Goal: Task Accomplishment & Management: Use online tool/utility

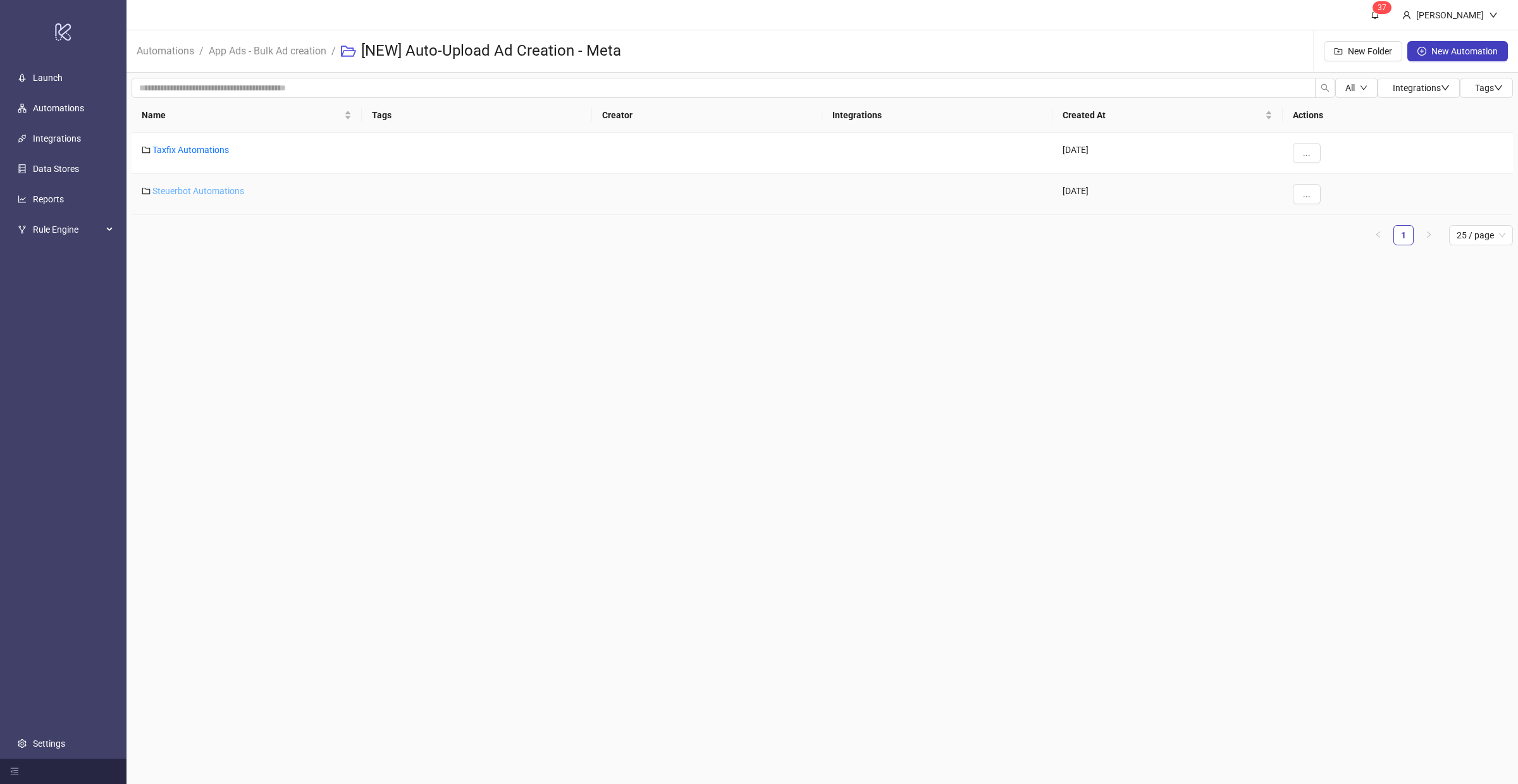
click at [213, 192] on link "Steuerbot Automations" at bounding box center [198, 191] width 92 height 10
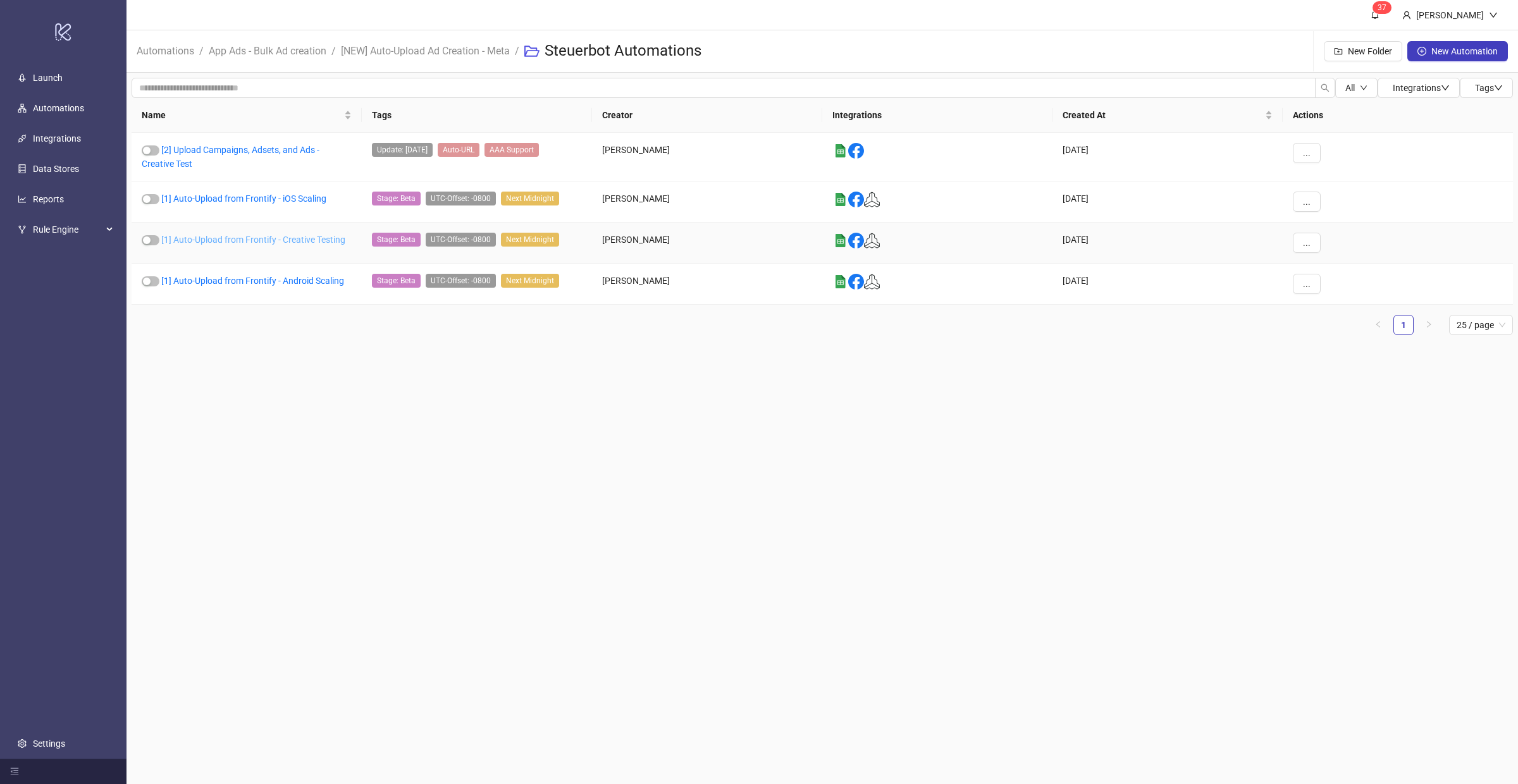
click at [253, 235] on link "[1] Auto-Upload from Frontify - Creative Testing" at bounding box center [253, 240] width 184 height 10
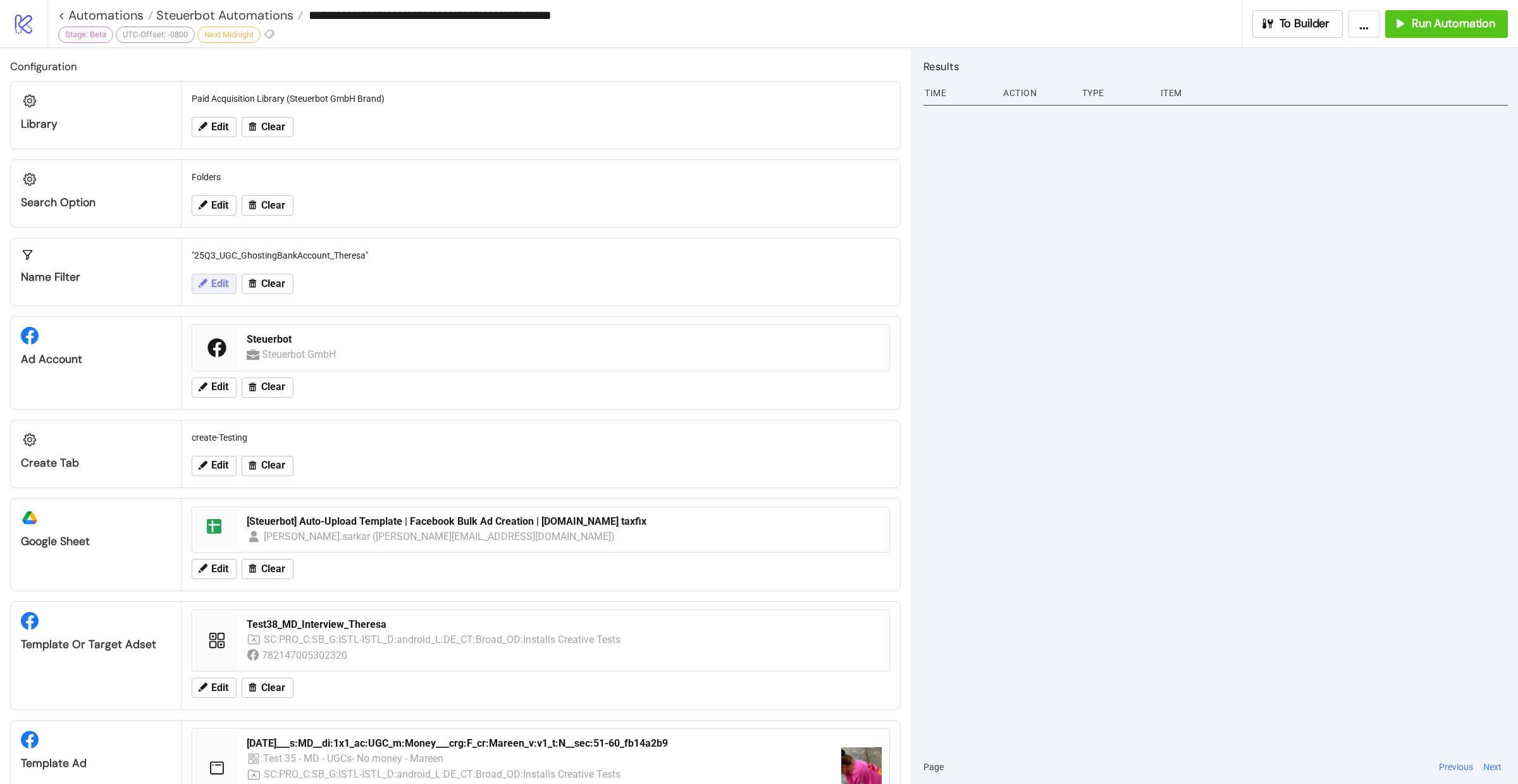
click at [201, 285] on icon at bounding box center [203, 283] width 12 height 12
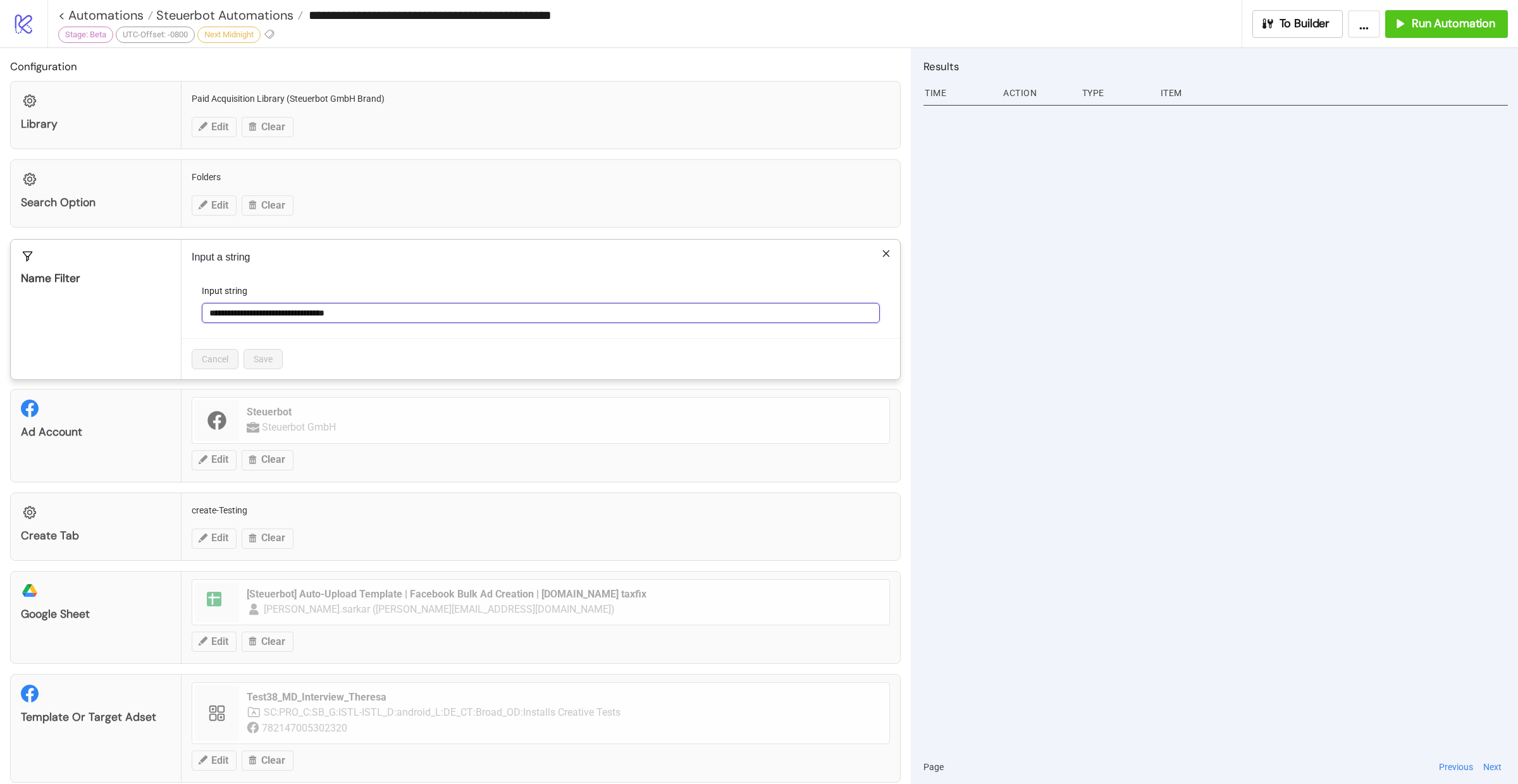
drag, startPoint x: 393, startPoint y: 314, endPoint x: 195, endPoint y: 311, distance: 198.0
click at [195, 311] on form "**********" at bounding box center [540, 311] width 698 height 54
paste input "text"
type input "**********"
click at [257, 356] on span "Save" at bounding box center [263, 359] width 19 height 10
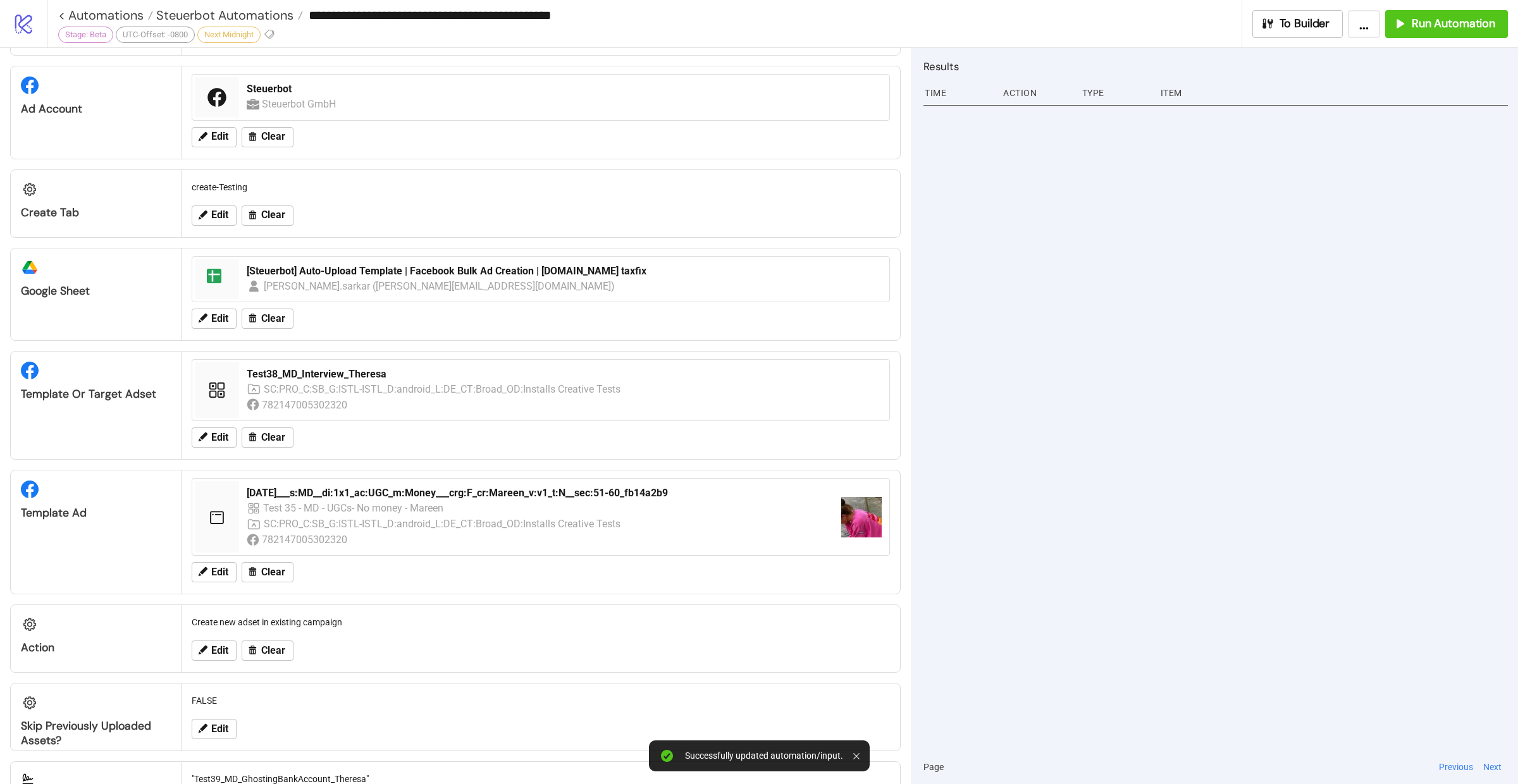
scroll to position [268, 0]
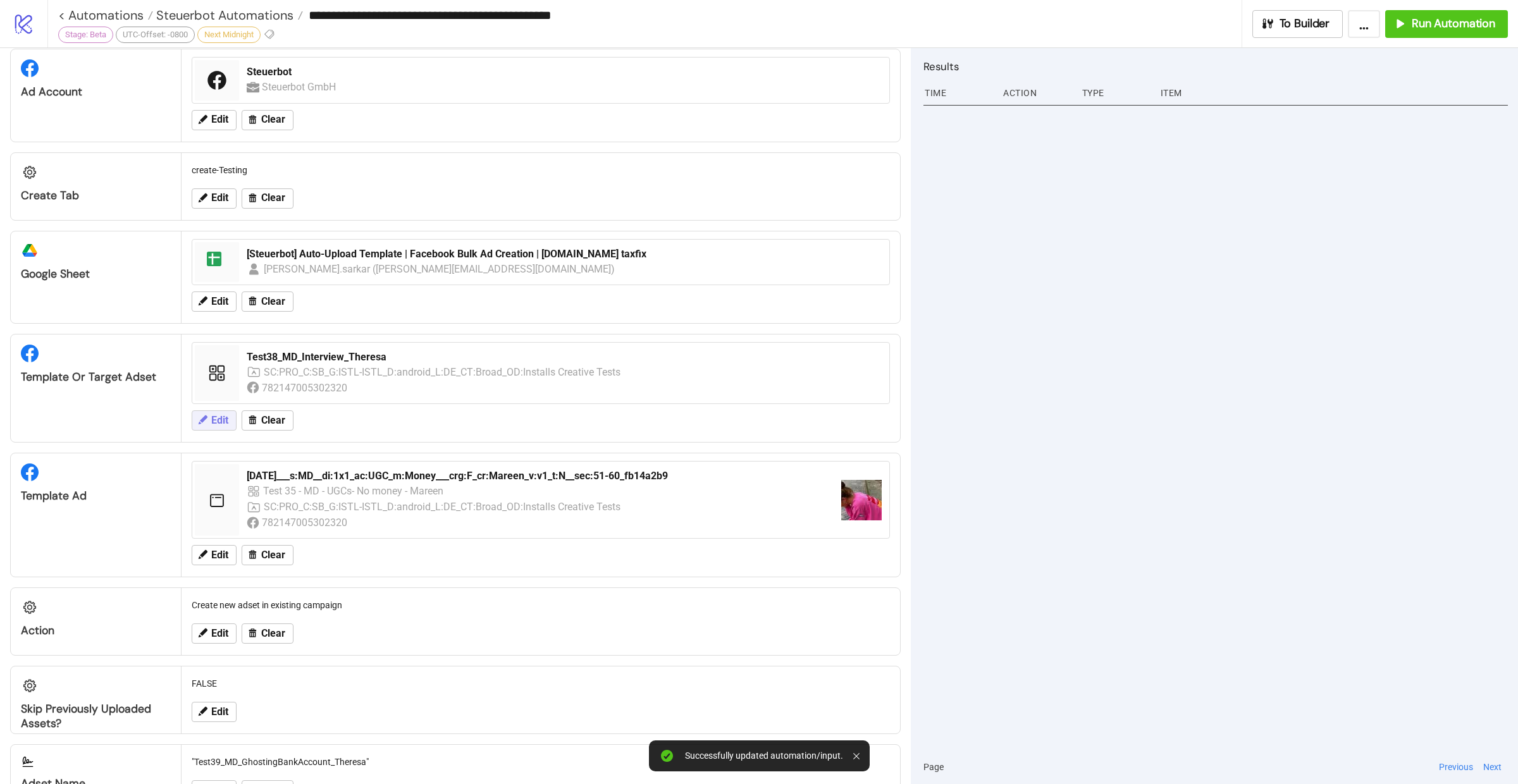
click at [224, 415] on span "Edit" at bounding box center [220, 420] width 17 height 12
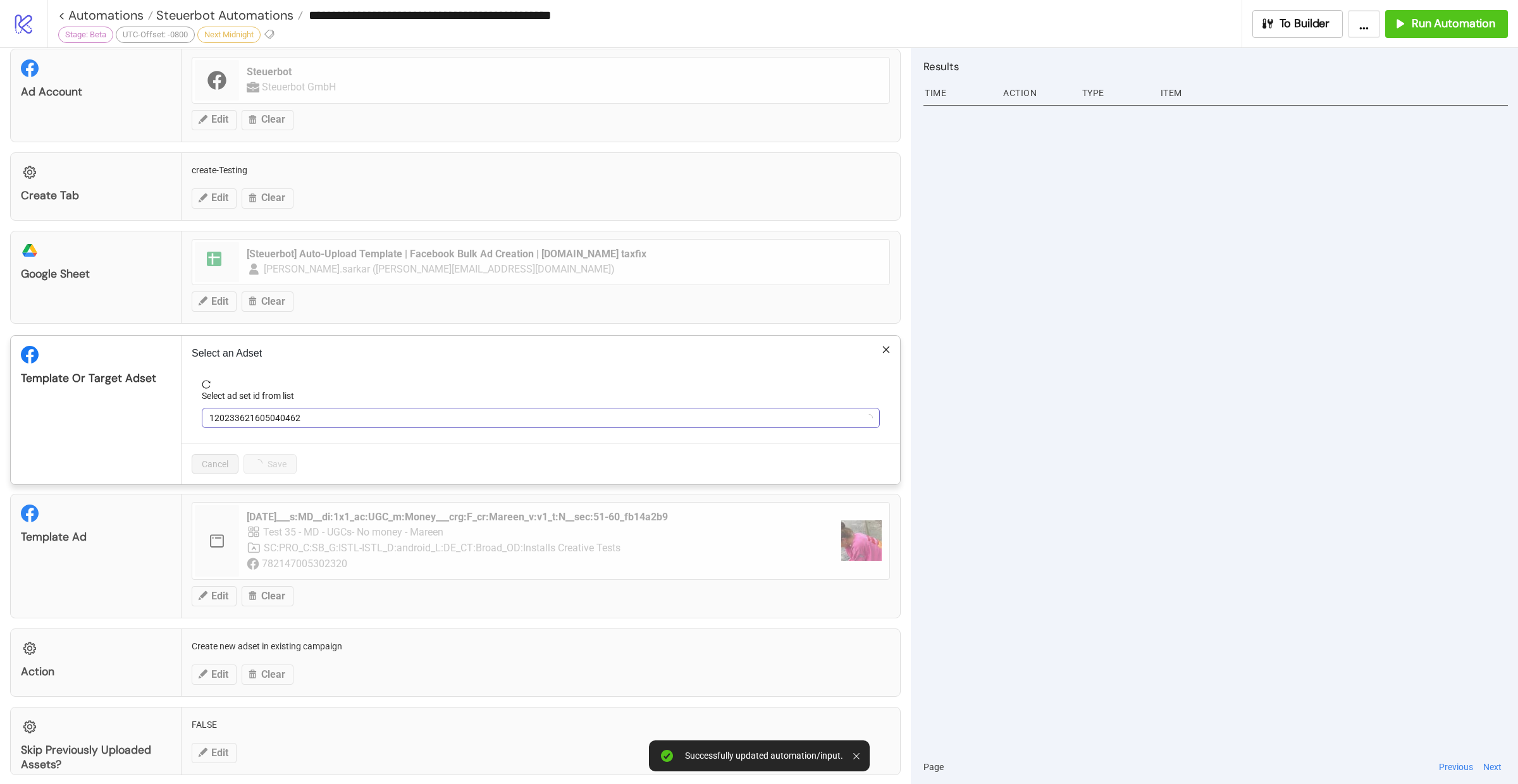
click at [321, 410] on span "120233621605040462" at bounding box center [540, 418] width 663 height 19
click at [321, 410] on span "Test38_MD_Interview_Theresa" at bounding box center [540, 418] width 663 height 19
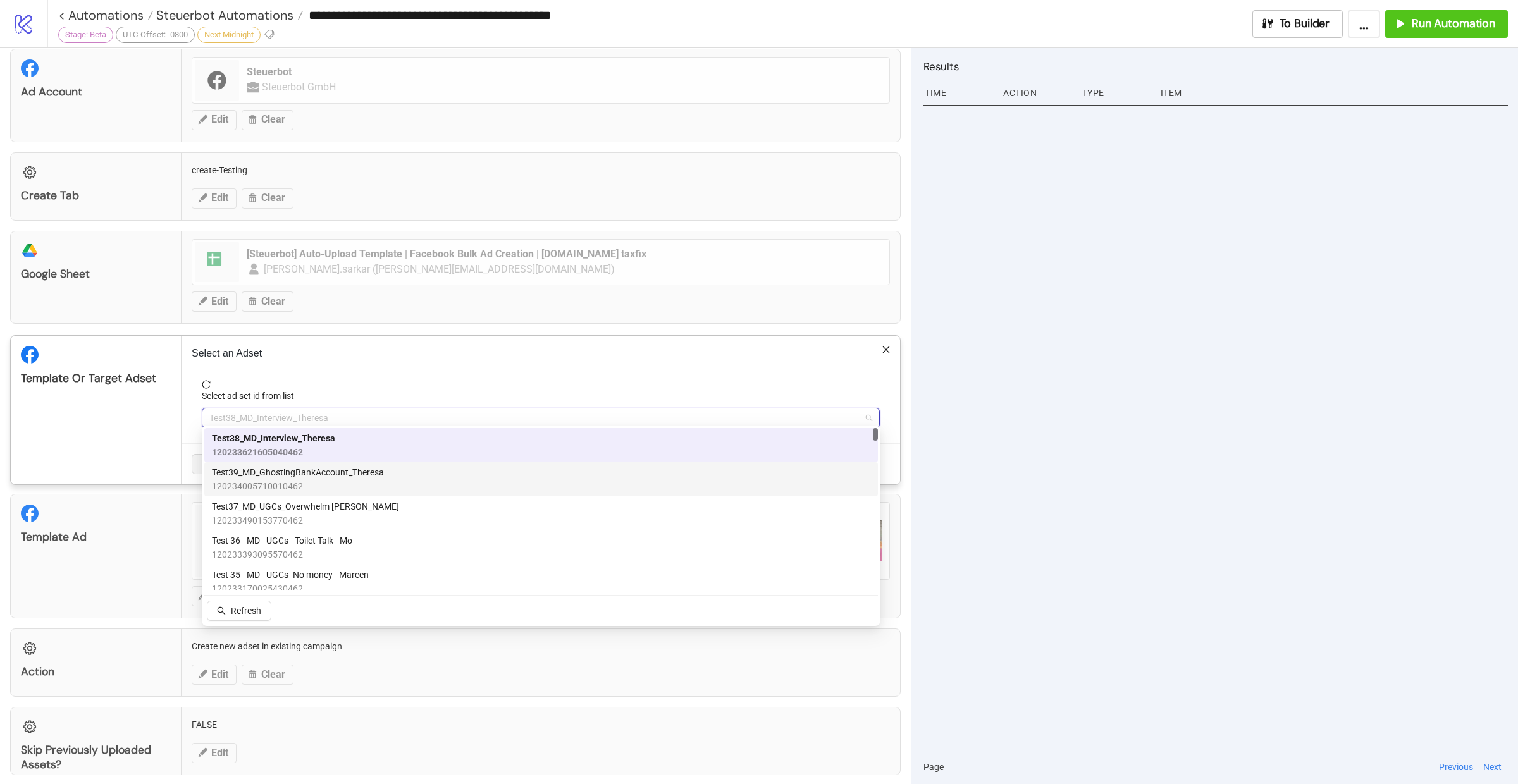
click at [349, 473] on span "Test39_MD_GhostingBankAccount_Theresa" at bounding box center [298, 472] width 172 height 14
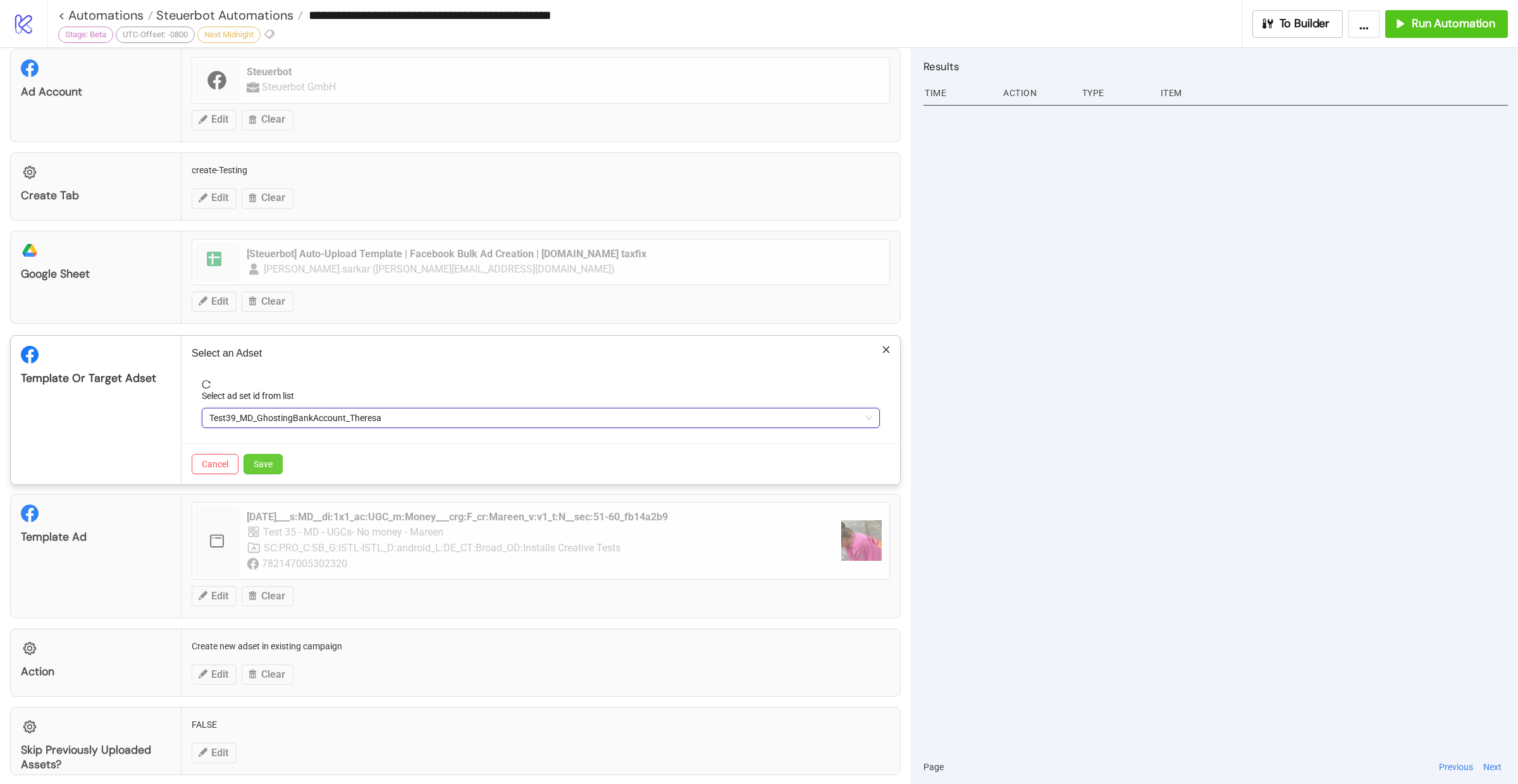
click at [274, 454] on button "Save" at bounding box center [263, 463] width 39 height 20
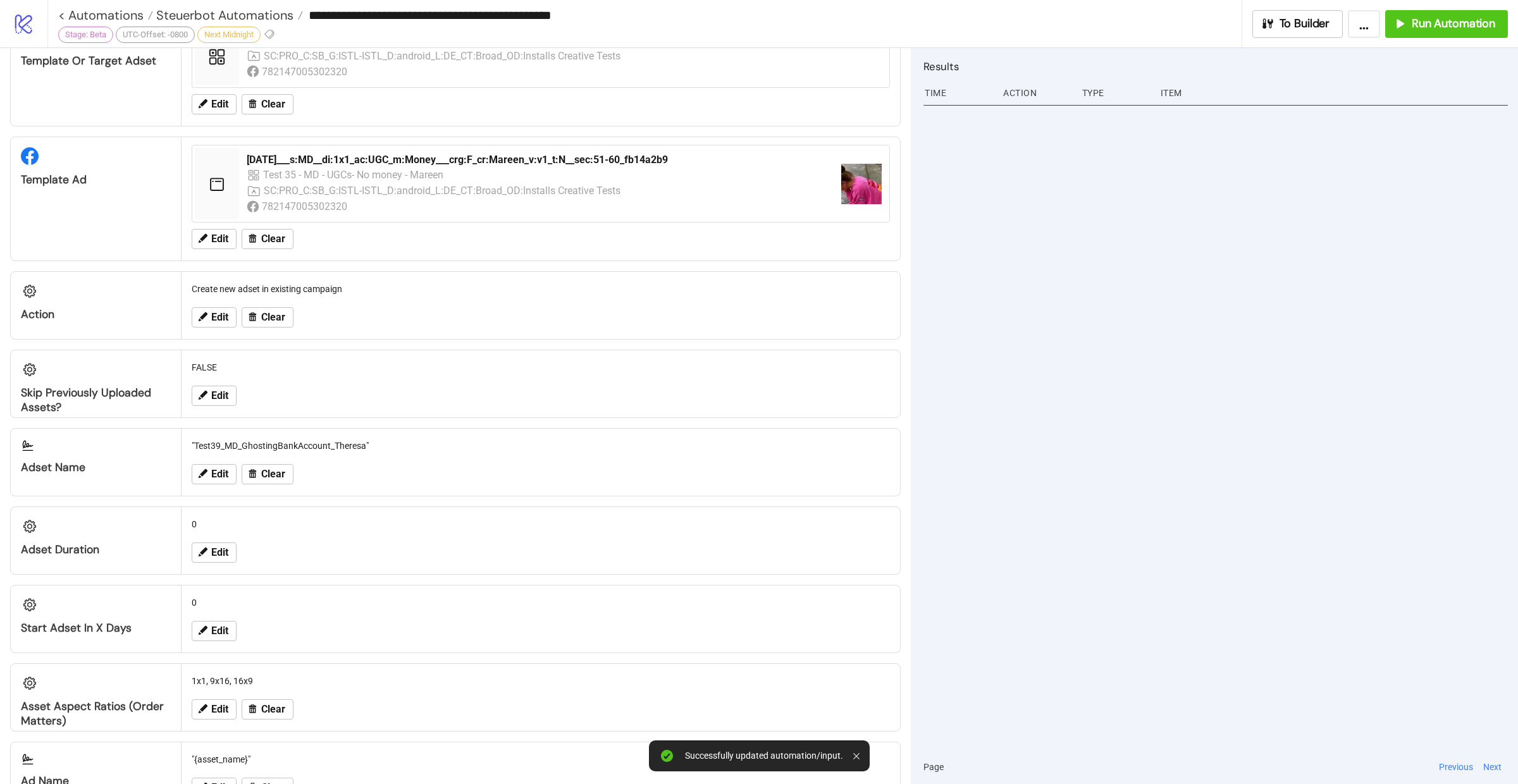
scroll to position [598, 0]
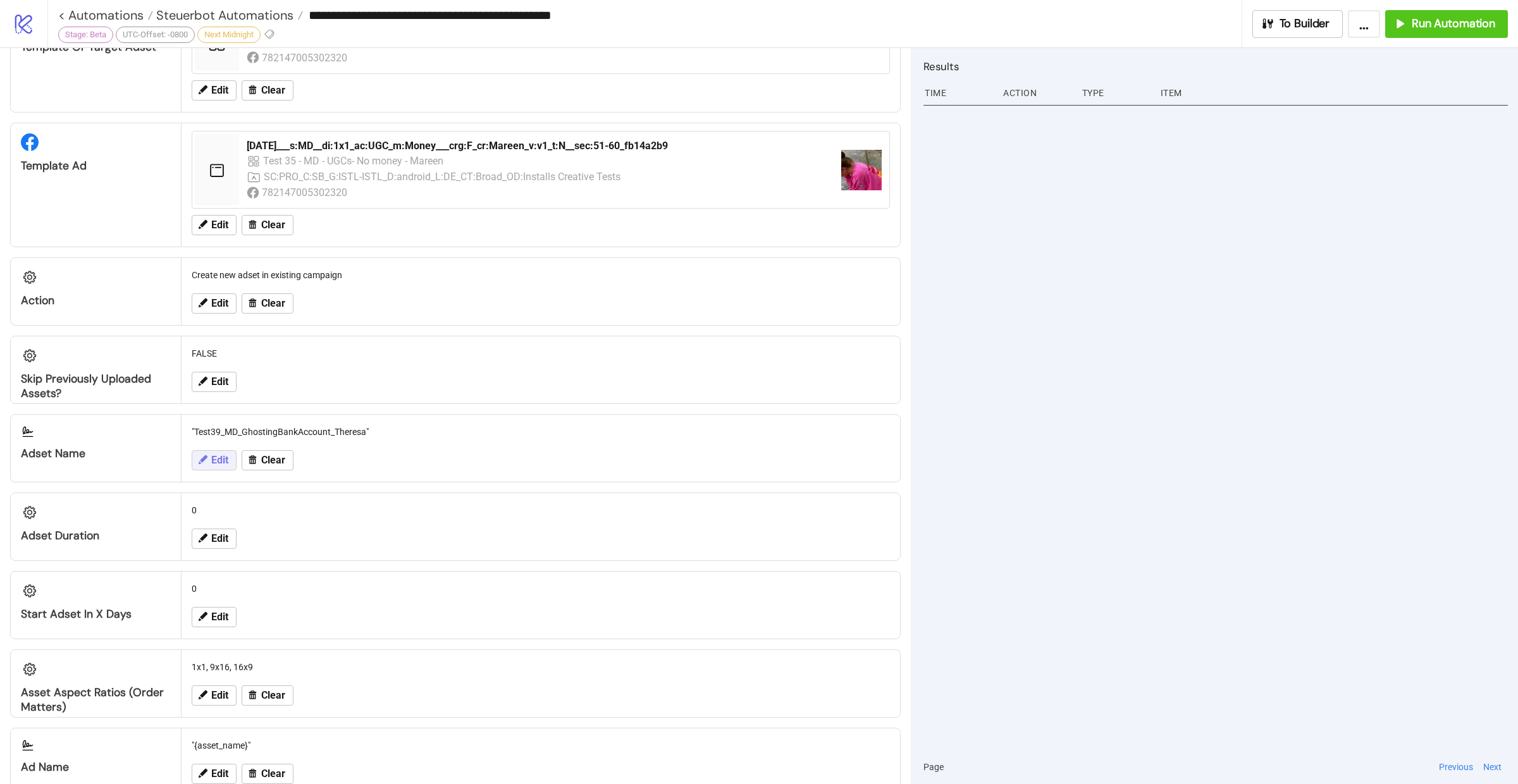
click at [205, 457] on icon at bounding box center [203, 459] width 12 height 12
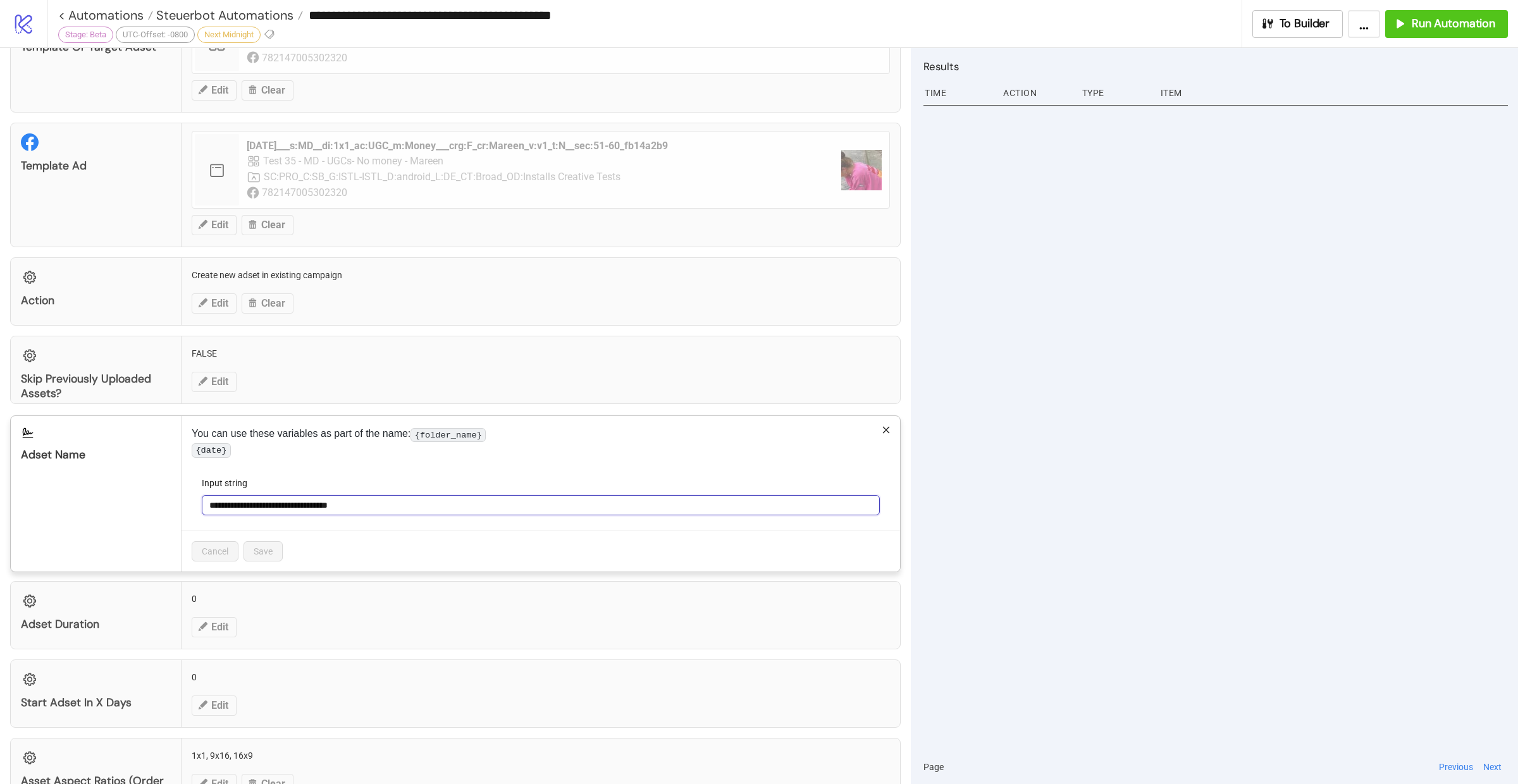
click at [233, 514] on input "**********" at bounding box center [541, 505] width 678 height 20
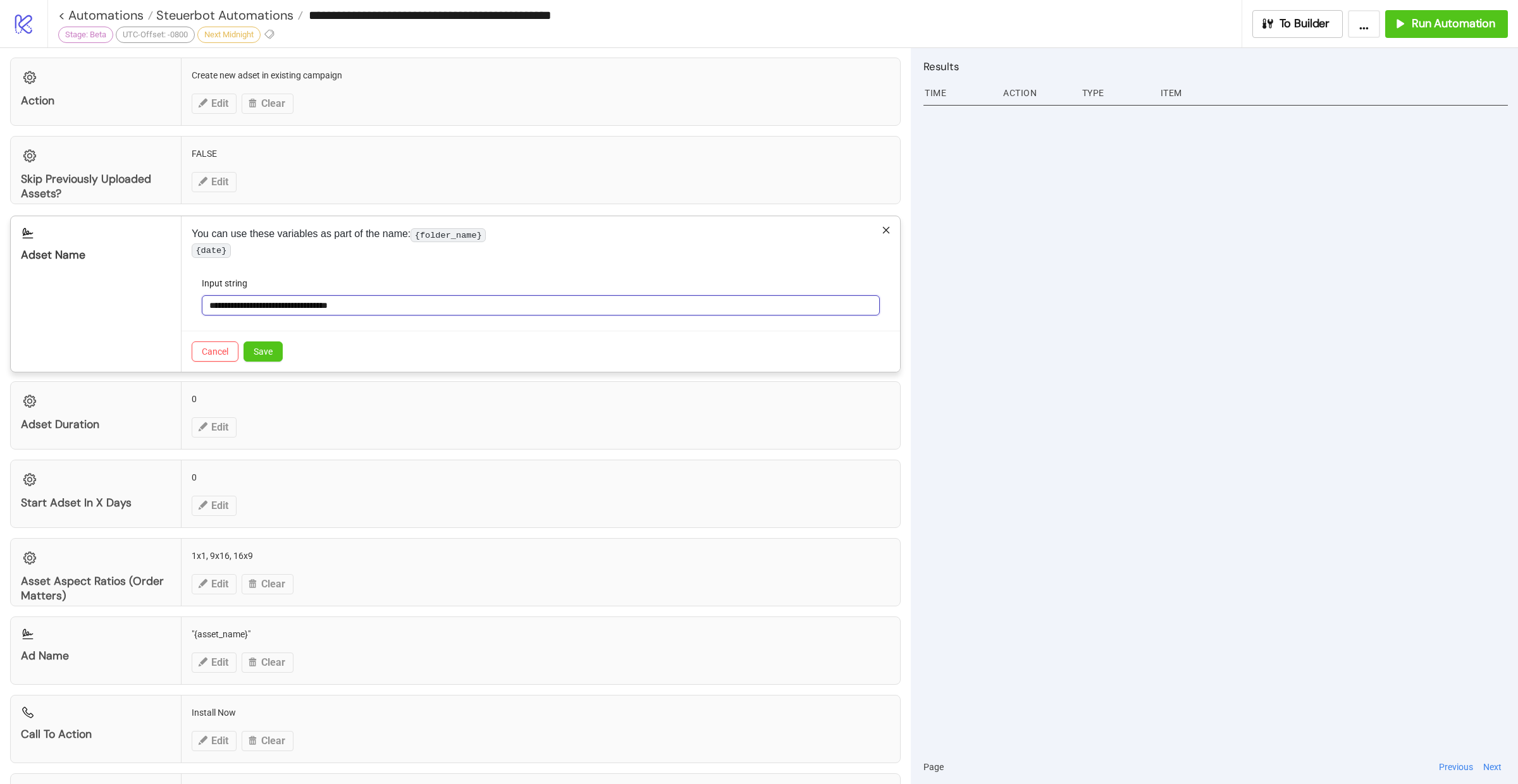
scroll to position [801, 0]
drag, startPoint x: 257, startPoint y: 312, endPoint x: 344, endPoint y: 314, distance: 87.0
click at [344, 312] on input "**********" at bounding box center [541, 301] width 678 height 20
drag, startPoint x: 321, startPoint y: 309, endPoint x: 468, endPoint y: 312, distance: 147.0
click at [468, 312] on input "**********" at bounding box center [541, 301] width 678 height 20
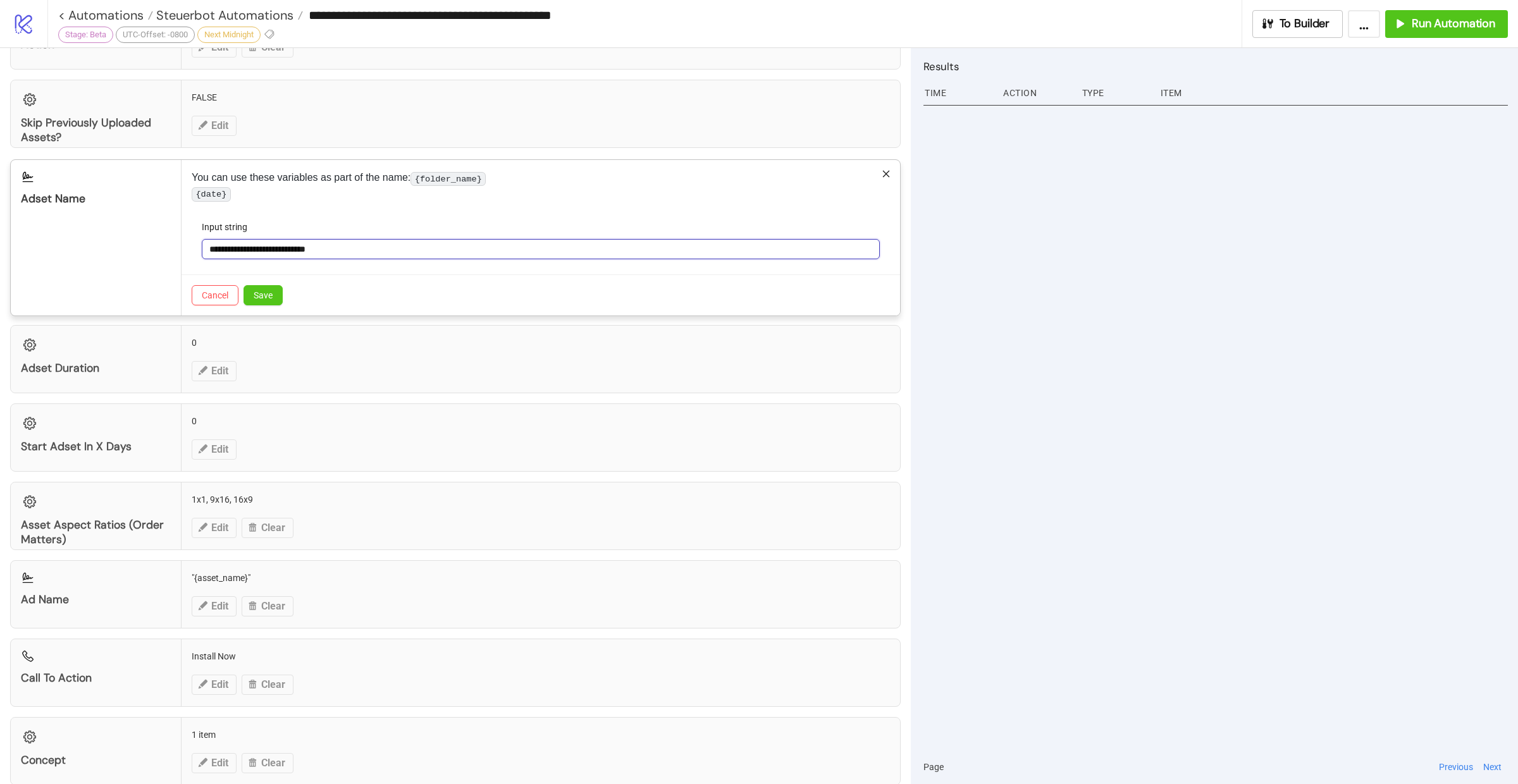
scroll to position [827, 0]
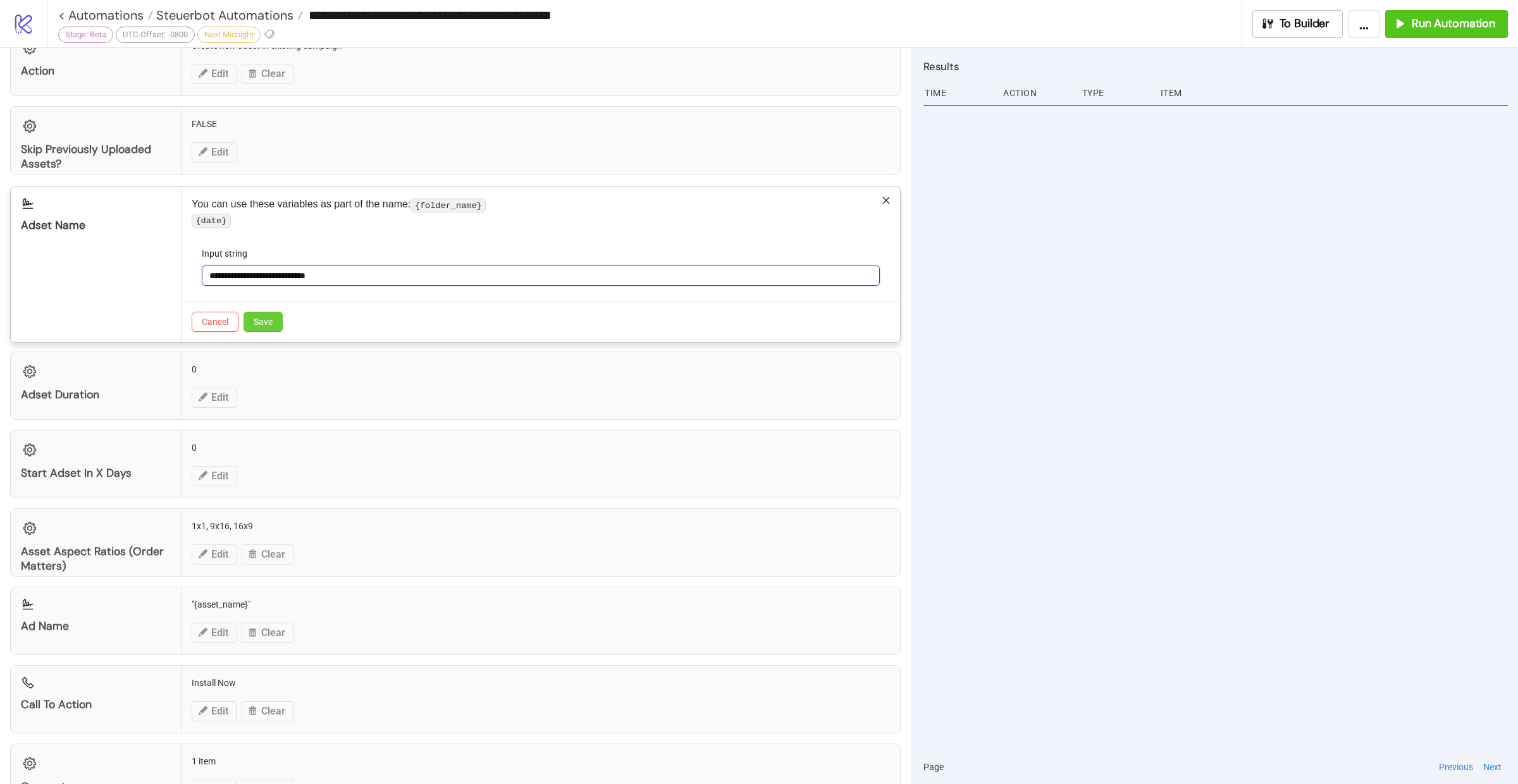
type input "**********"
click at [271, 327] on span "Save" at bounding box center [263, 322] width 19 height 10
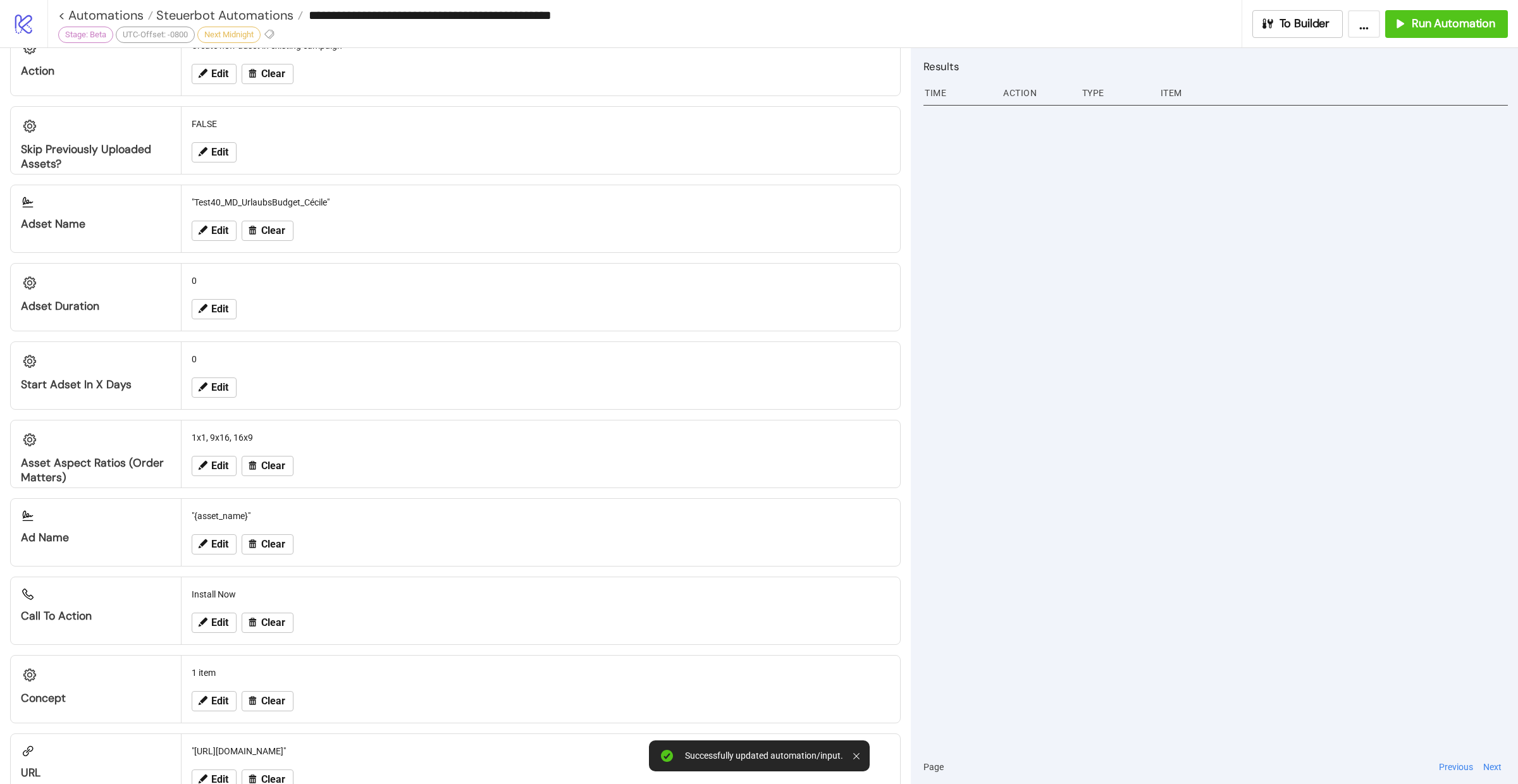
scroll to position [860, 0]
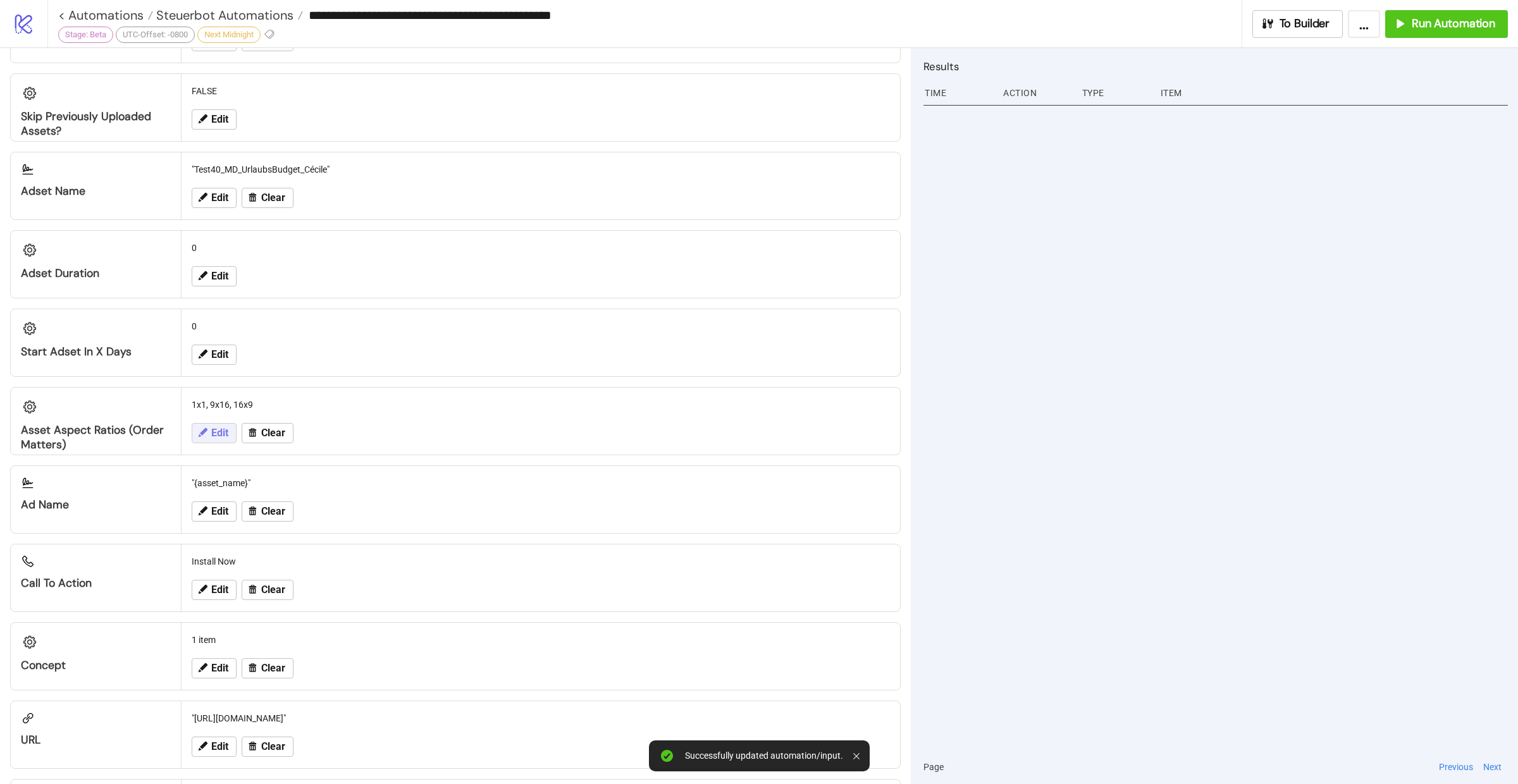
click at [220, 429] on span "Edit" at bounding box center [220, 433] width 17 height 12
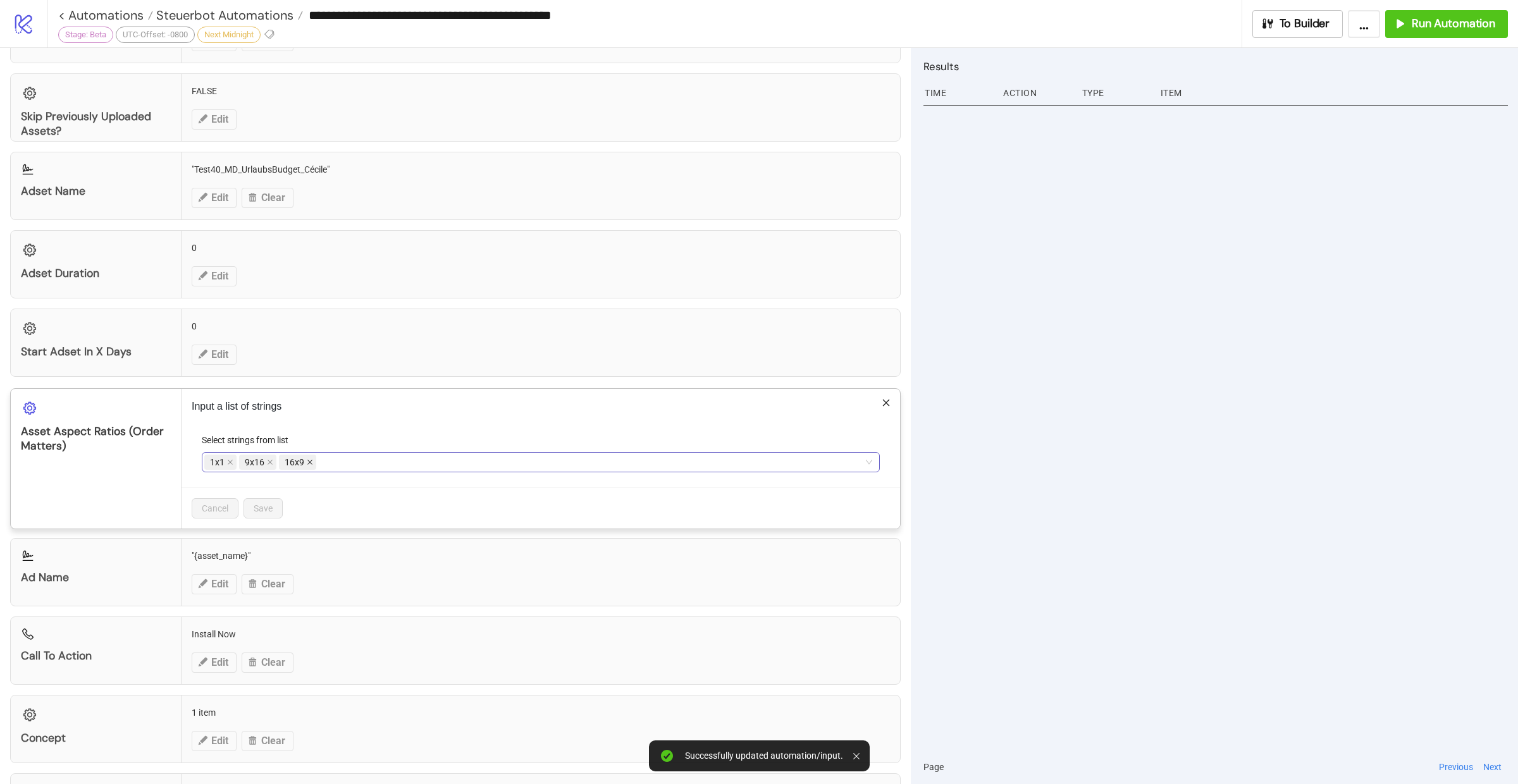
click at [308, 461] on icon "close" at bounding box center [310, 463] width 5 height 5
click at [263, 503] on span "Save" at bounding box center [263, 508] width 19 height 10
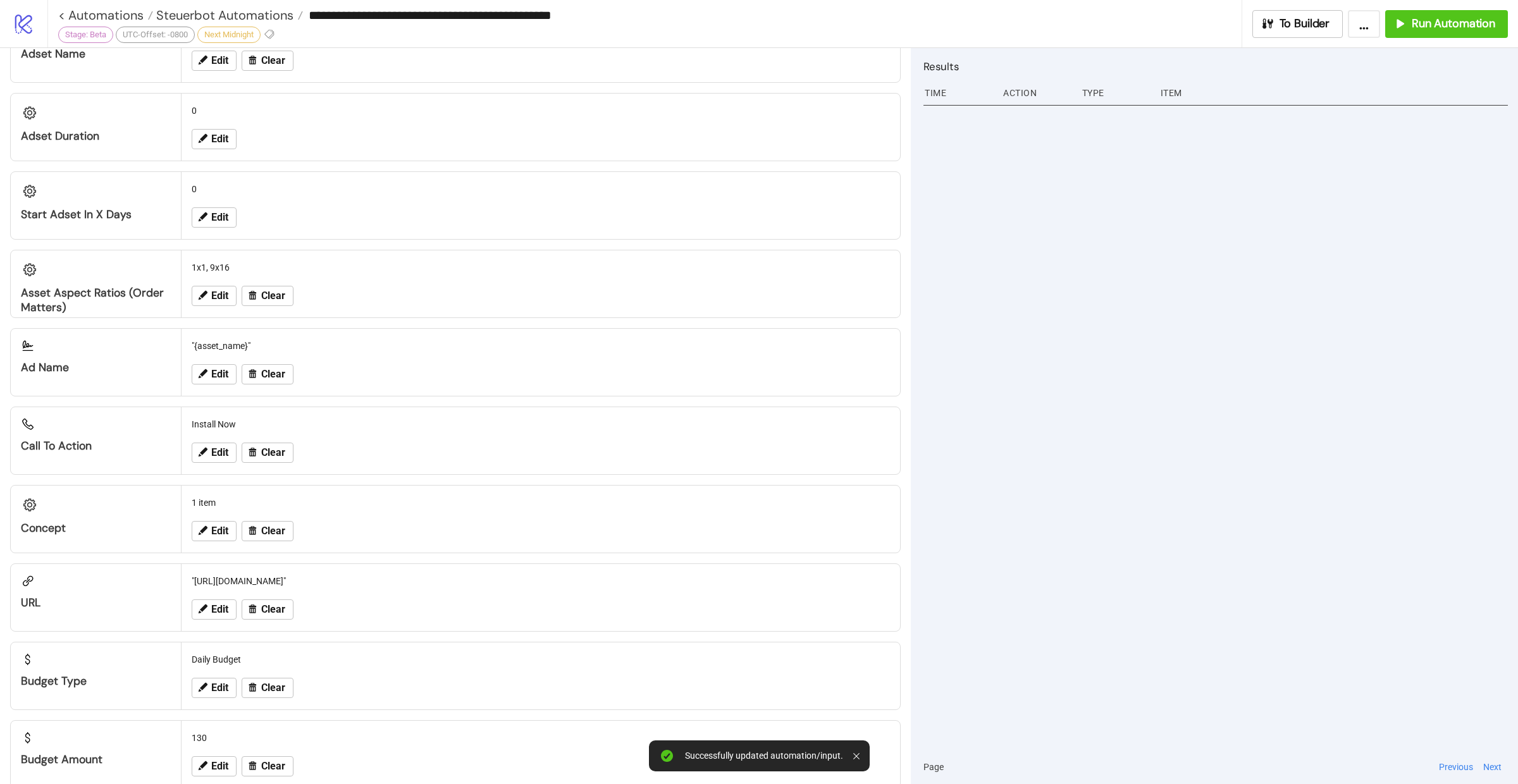
scroll to position [1010, 0]
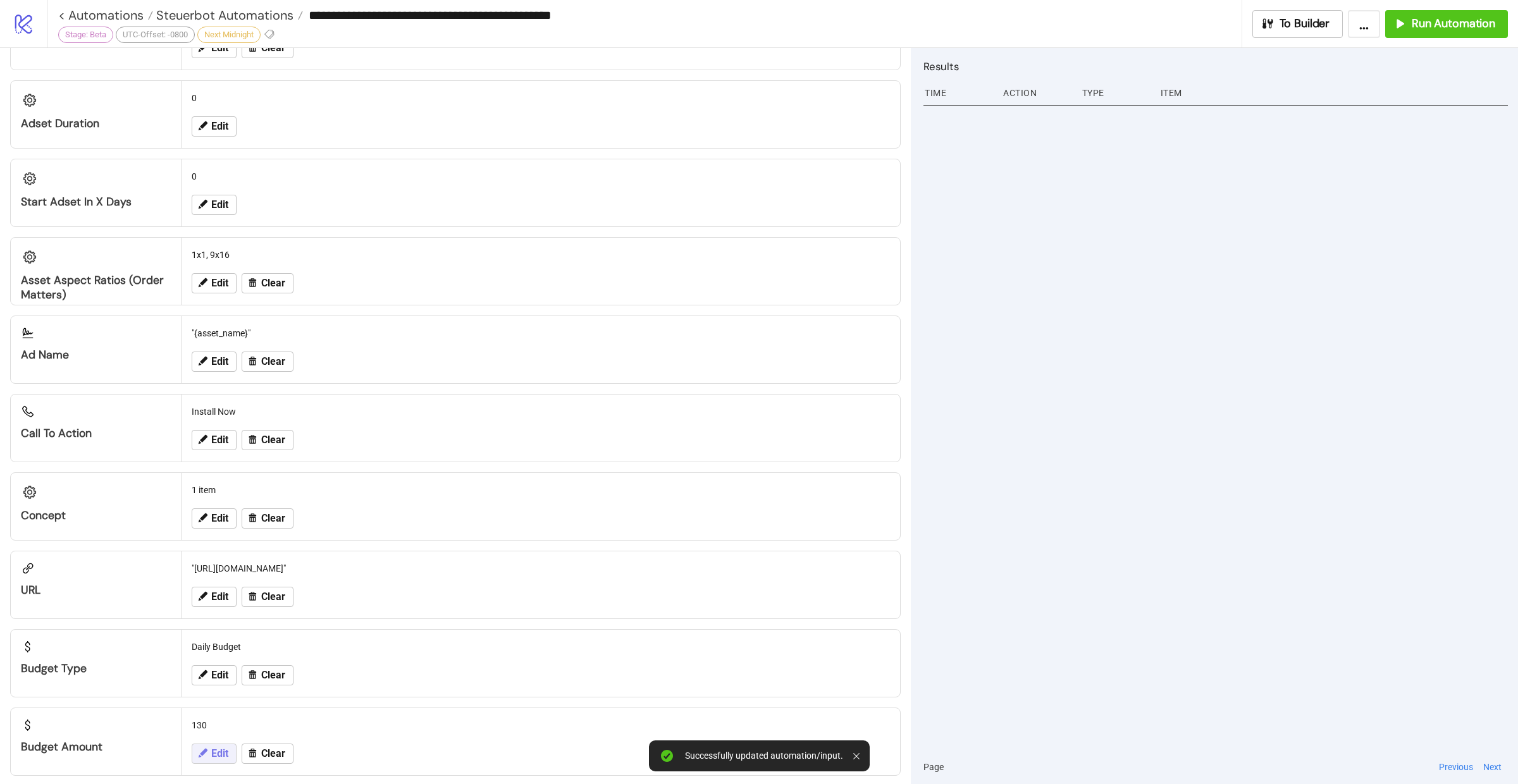
click at [207, 743] on button "Edit" at bounding box center [214, 753] width 45 height 20
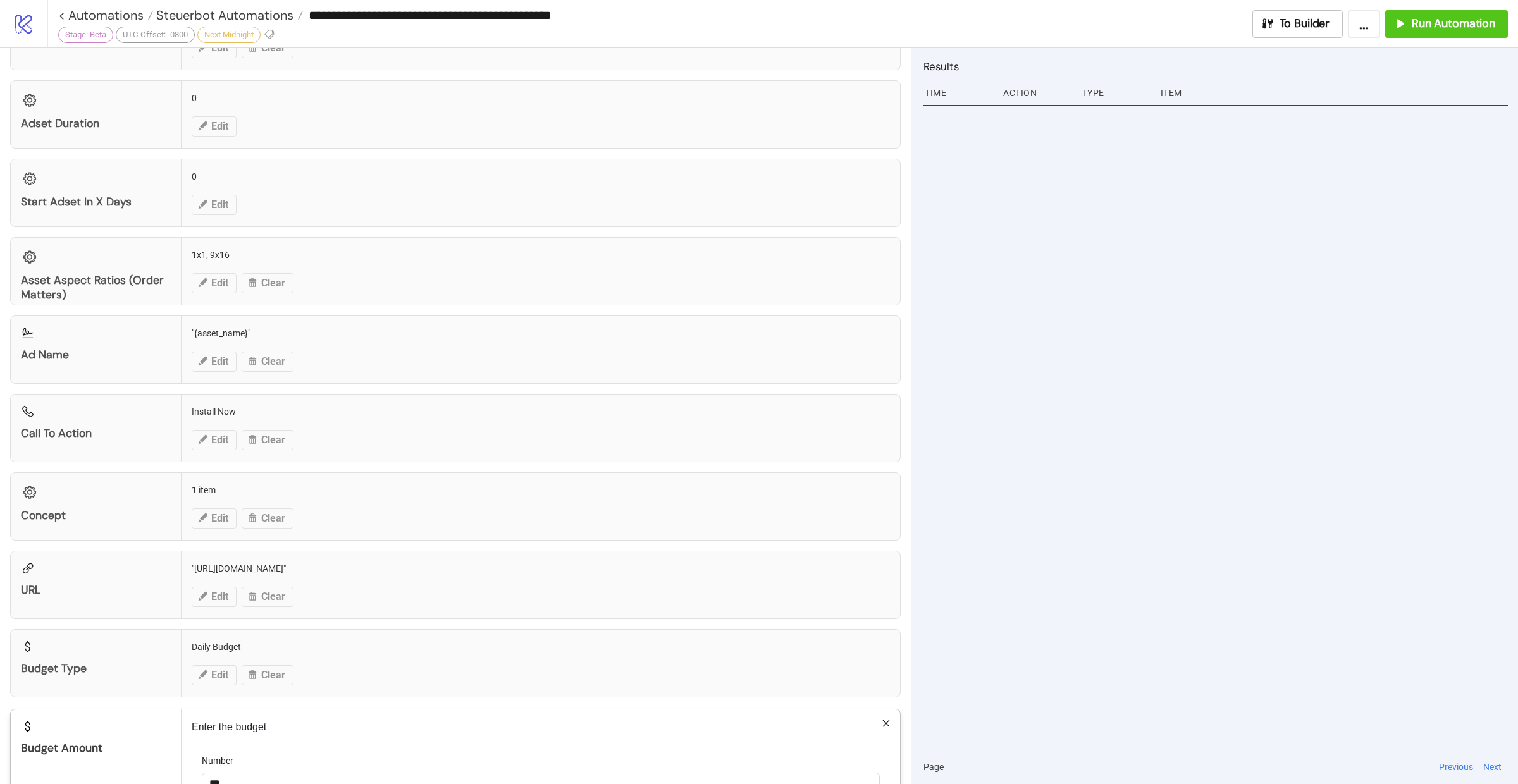
scroll to position [1082, 0]
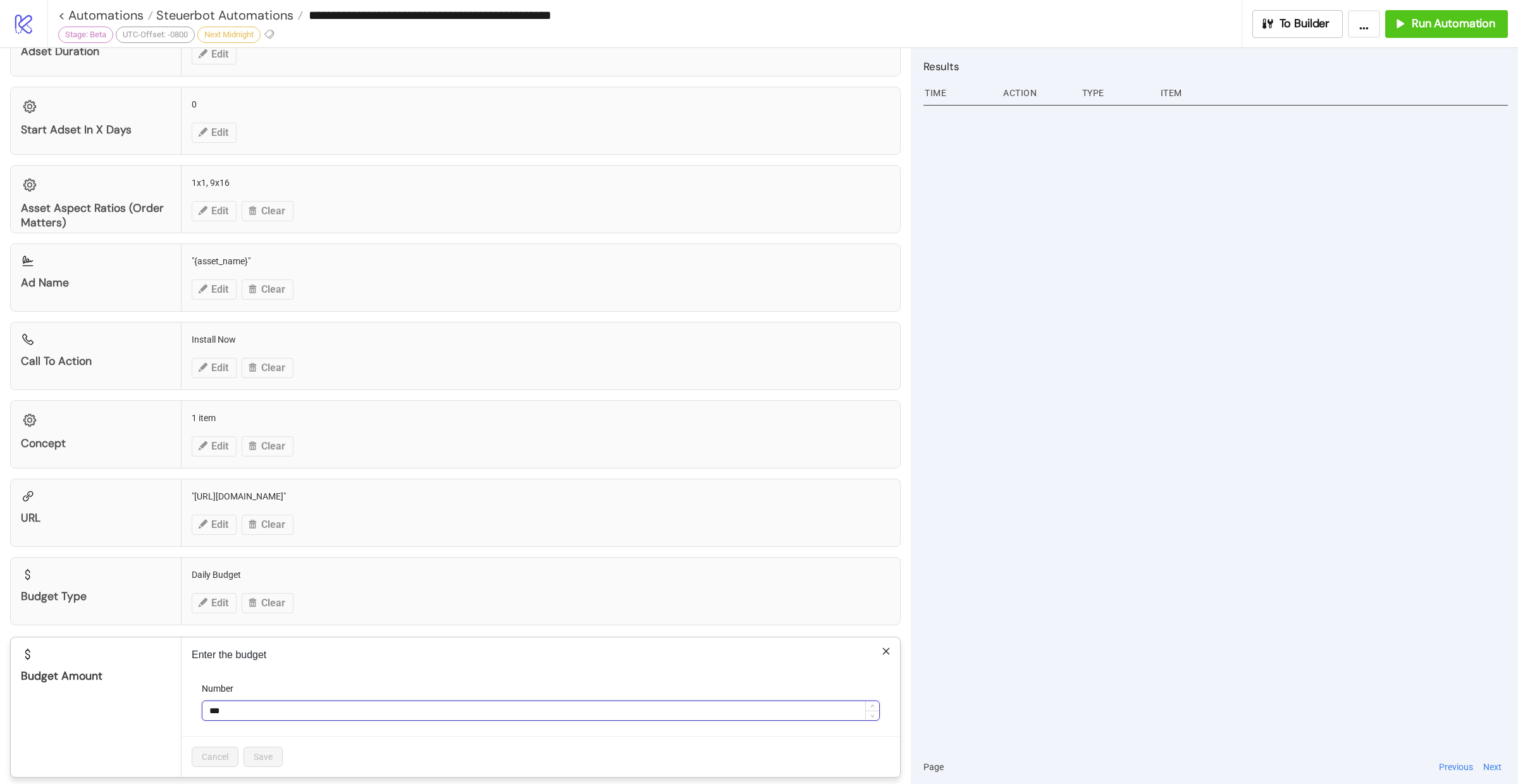
click at [230, 702] on input "***" at bounding box center [541, 711] width 677 height 19
type input "***"
click at [273, 747] on button "Save" at bounding box center [263, 757] width 39 height 20
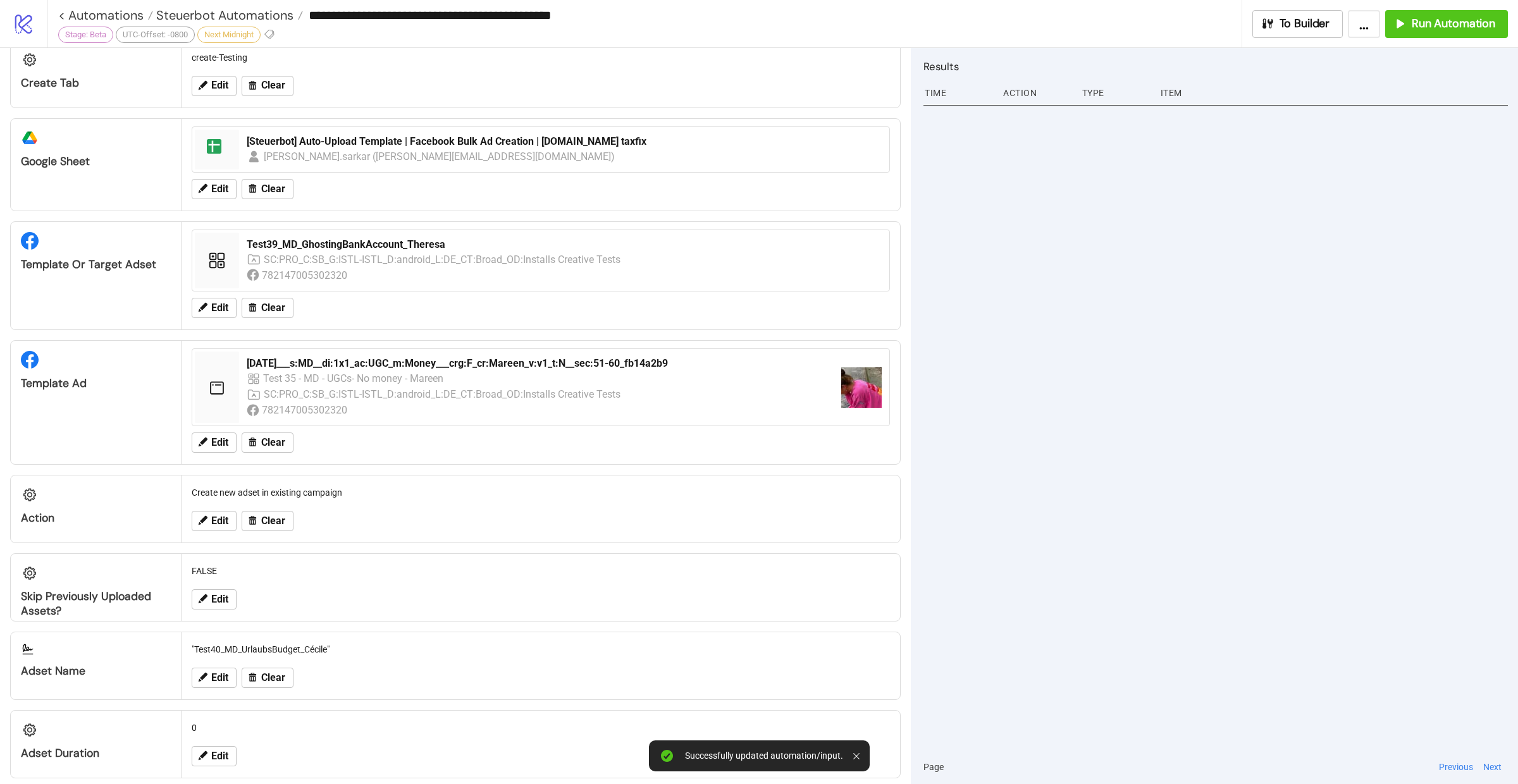
scroll to position [0, 0]
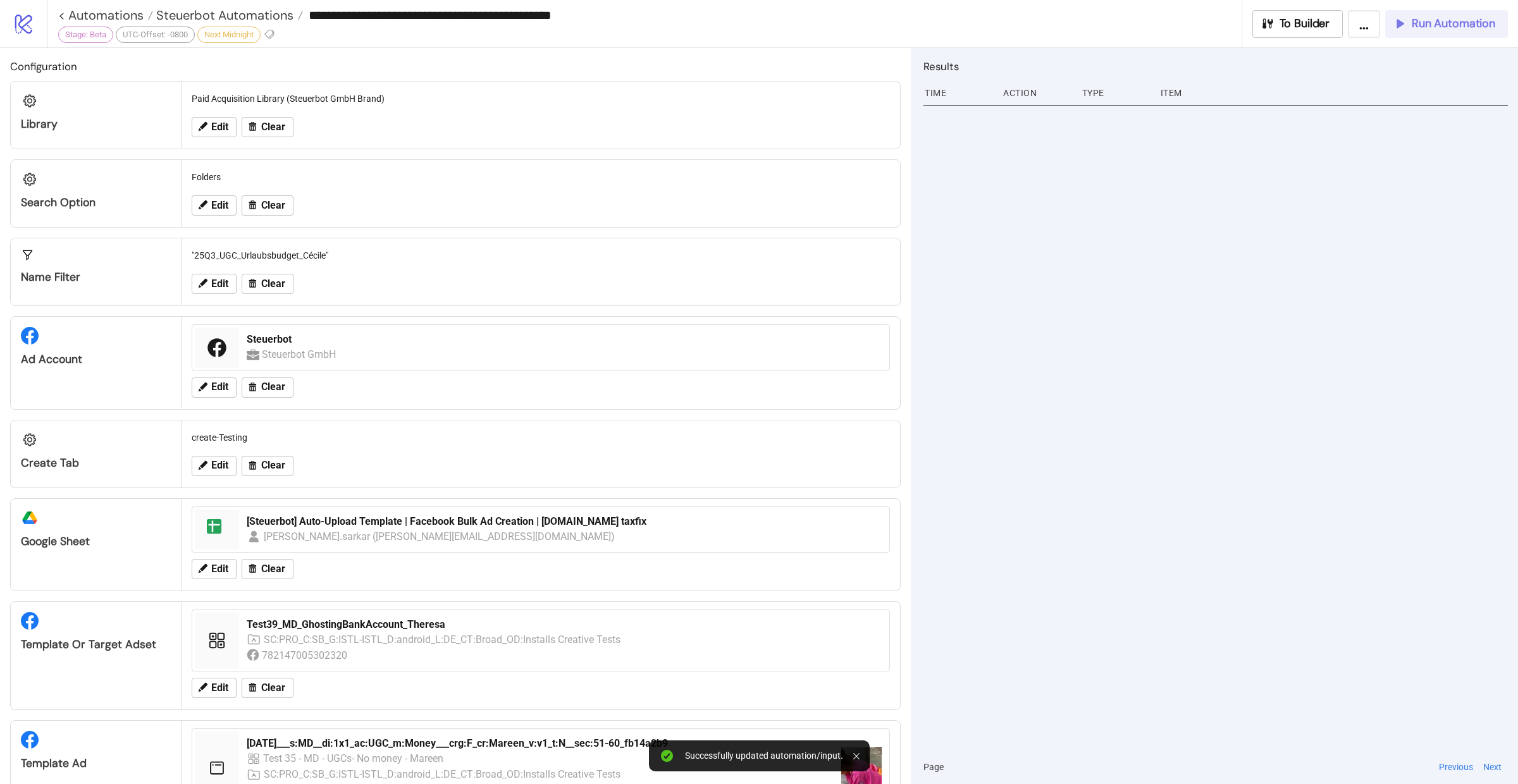
click at [1416, 18] on span "Run Automation" at bounding box center [1453, 23] width 84 height 14
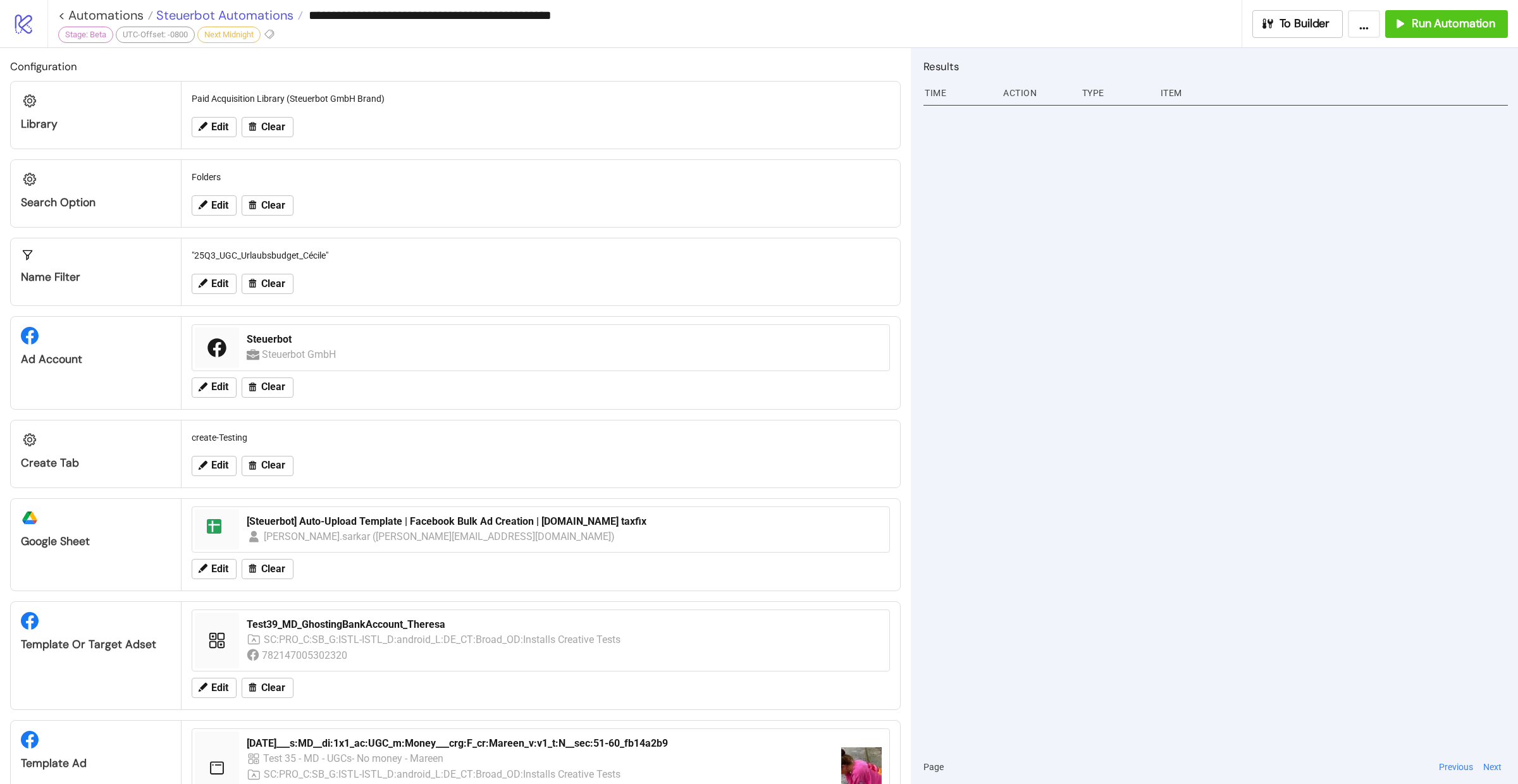
click at [244, 15] on span "Steuerbot Automations" at bounding box center [223, 15] width 141 height 16
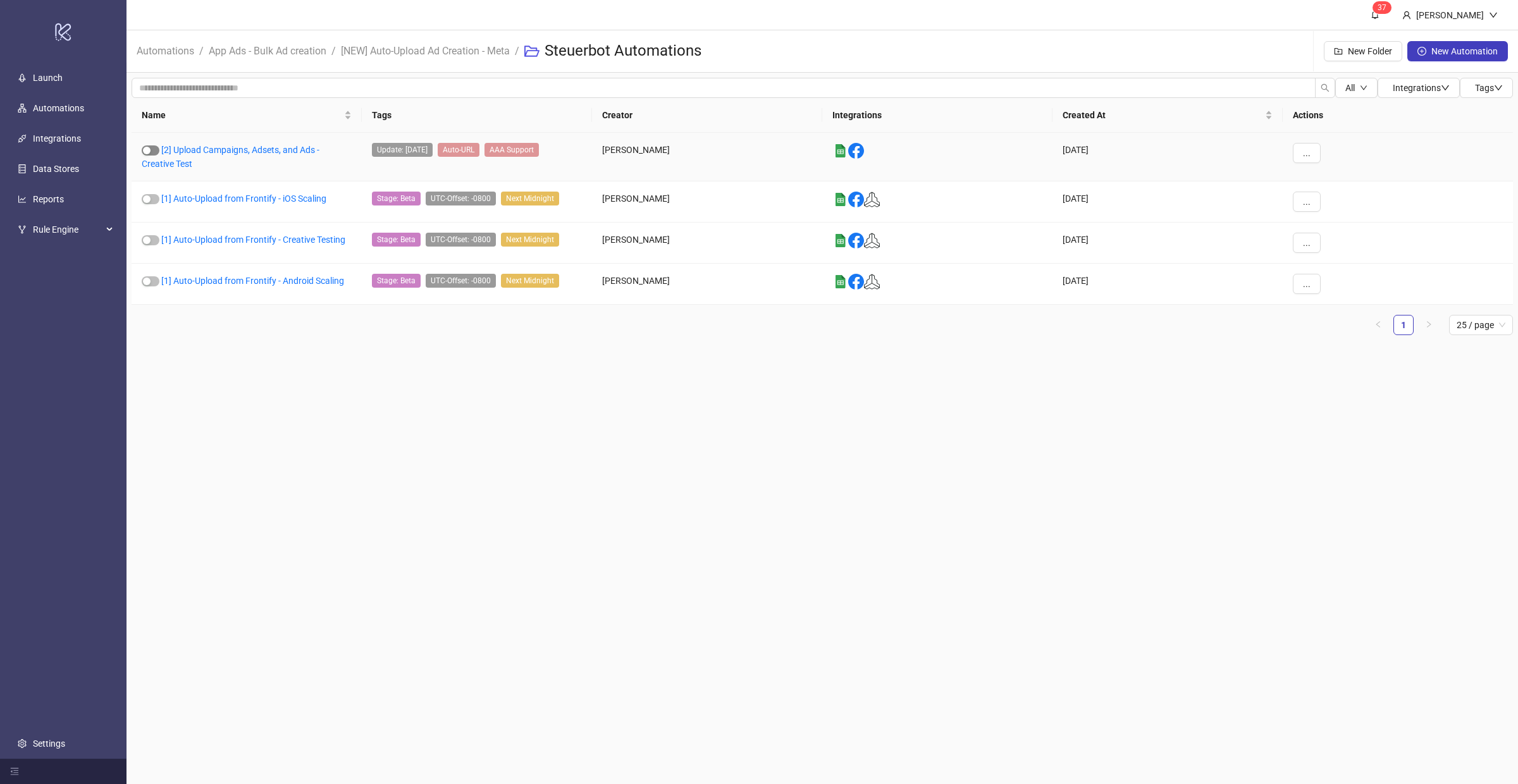
click at [151, 151] on span "button" at bounding box center [150, 150] width 18 height 10
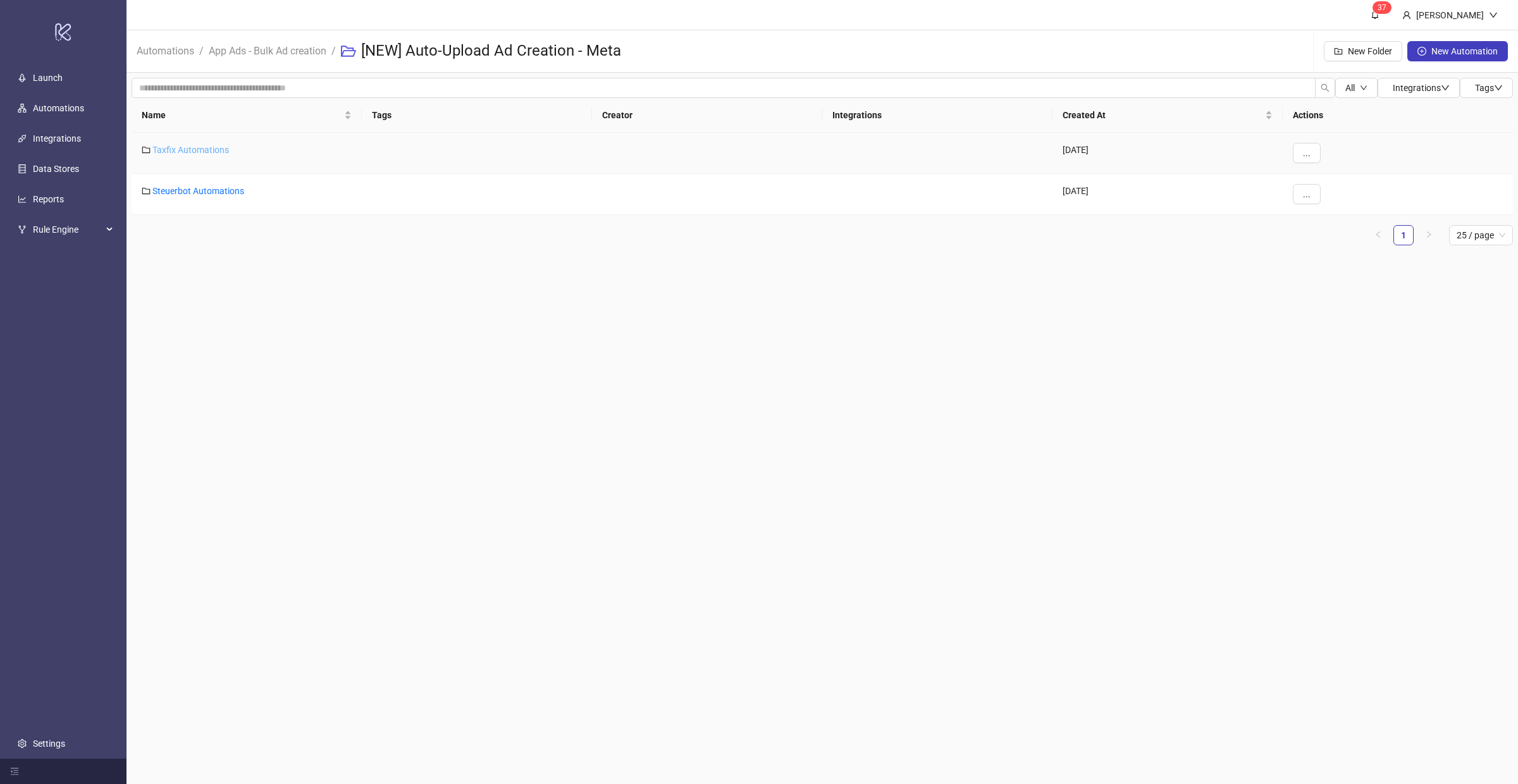
click at [211, 148] on link "Taxfix Automations" at bounding box center [190, 150] width 76 height 10
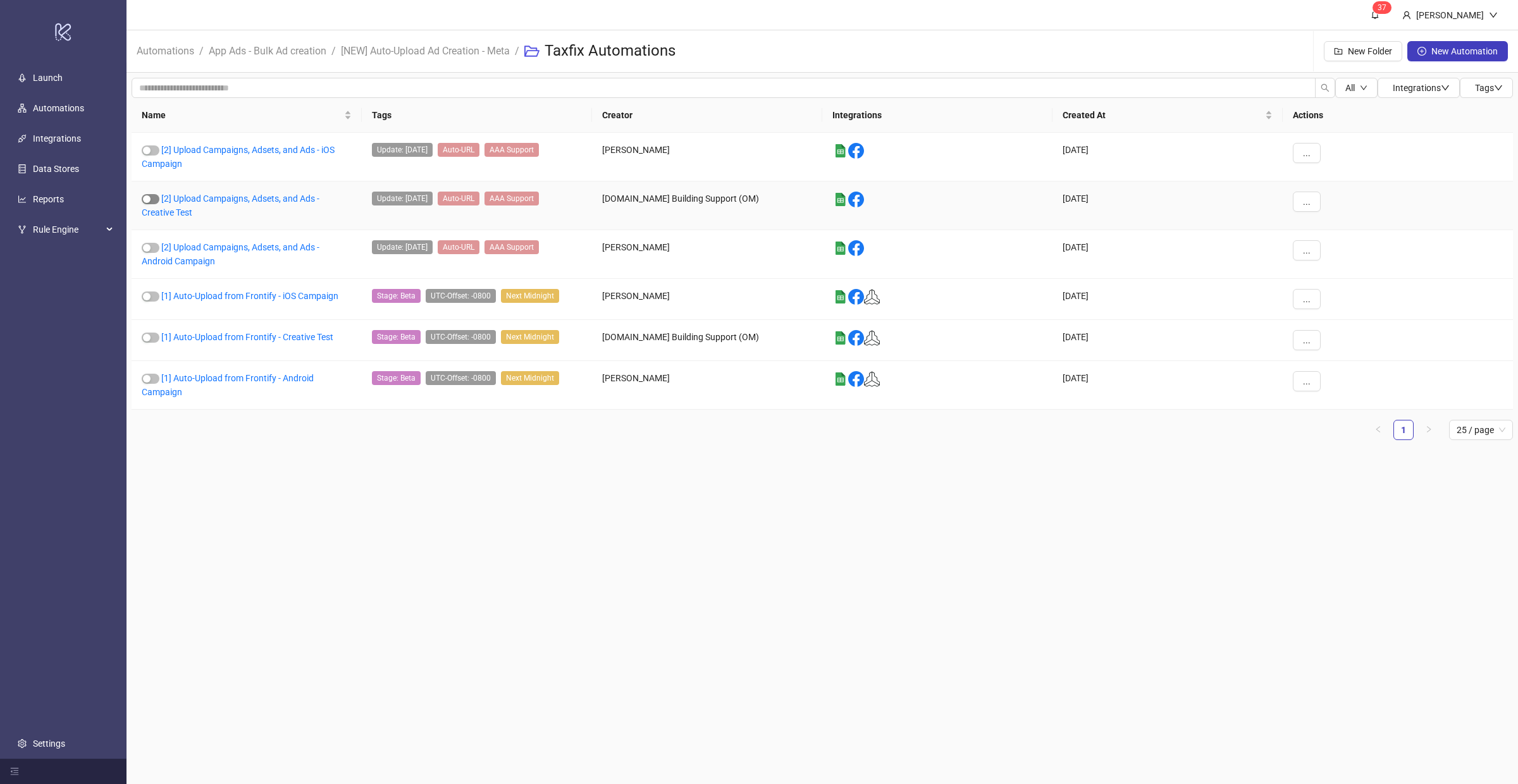
click at [153, 198] on span "button" at bounding box center [150, 199] width 18 height 10
